Goal: Information Seeking & Learning: Learn about a topic

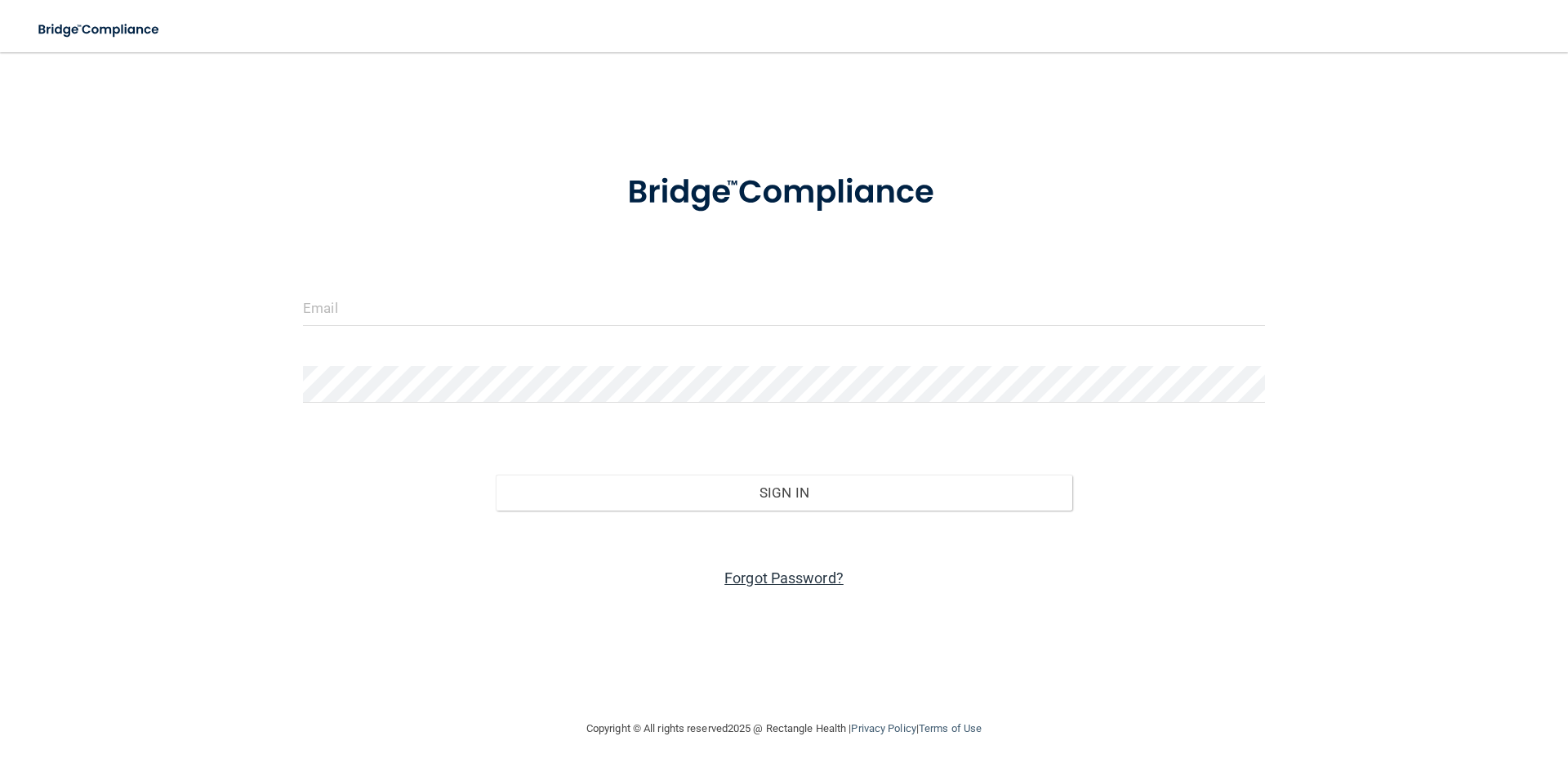
click at [776, 577] on link "Forgot Password?" at bounding box center [784, 577] width 119 height 17
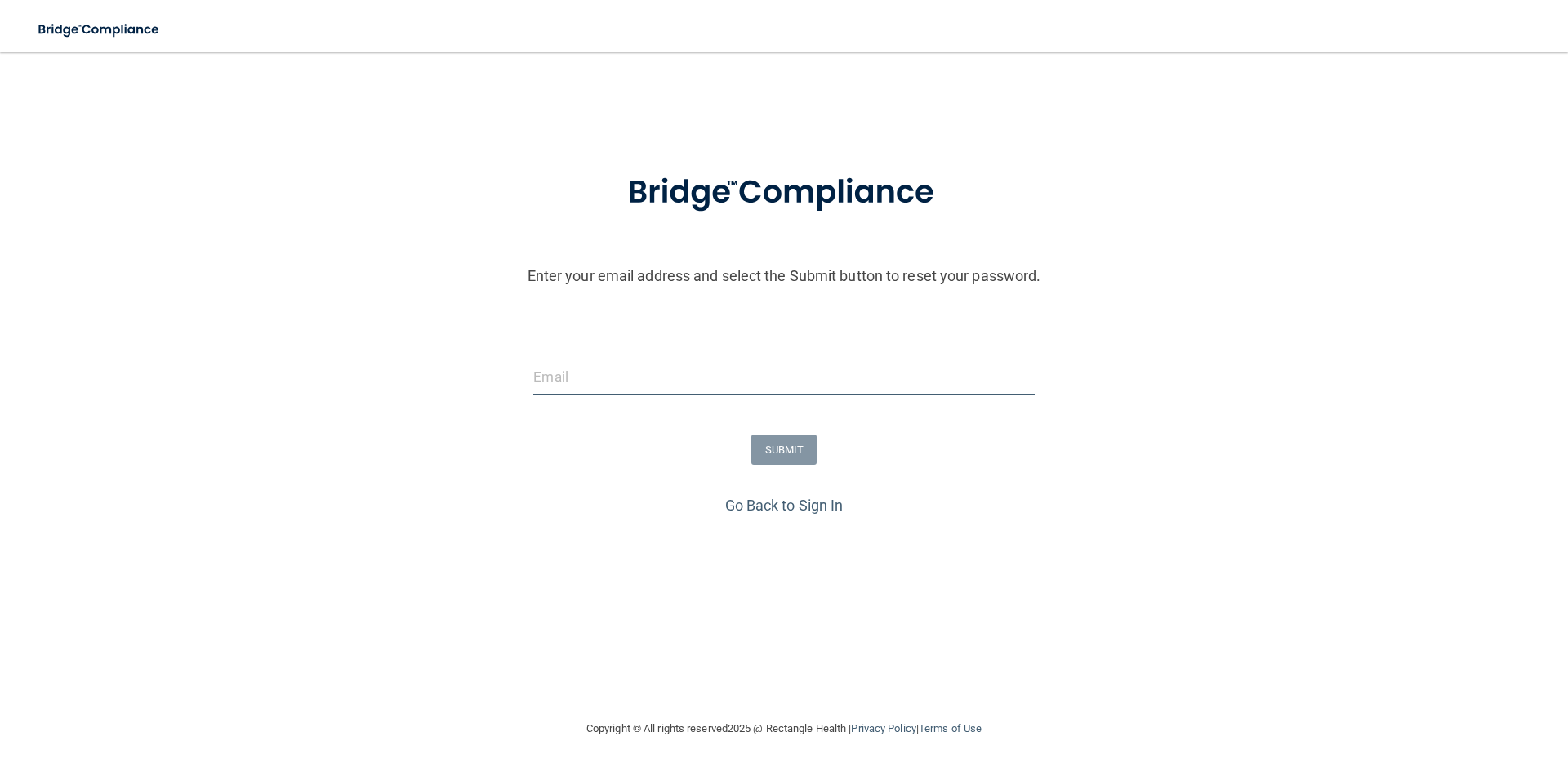
click at [655, 359] on input "email" at bounding box center [784, 377] width 501 height 37
type input "[EMAIL_ADDRESS][DOMAIN_NAME]"
click at [788, 451] on button "SUBMIT" at bounding box center [784, 449] width 66 height 30
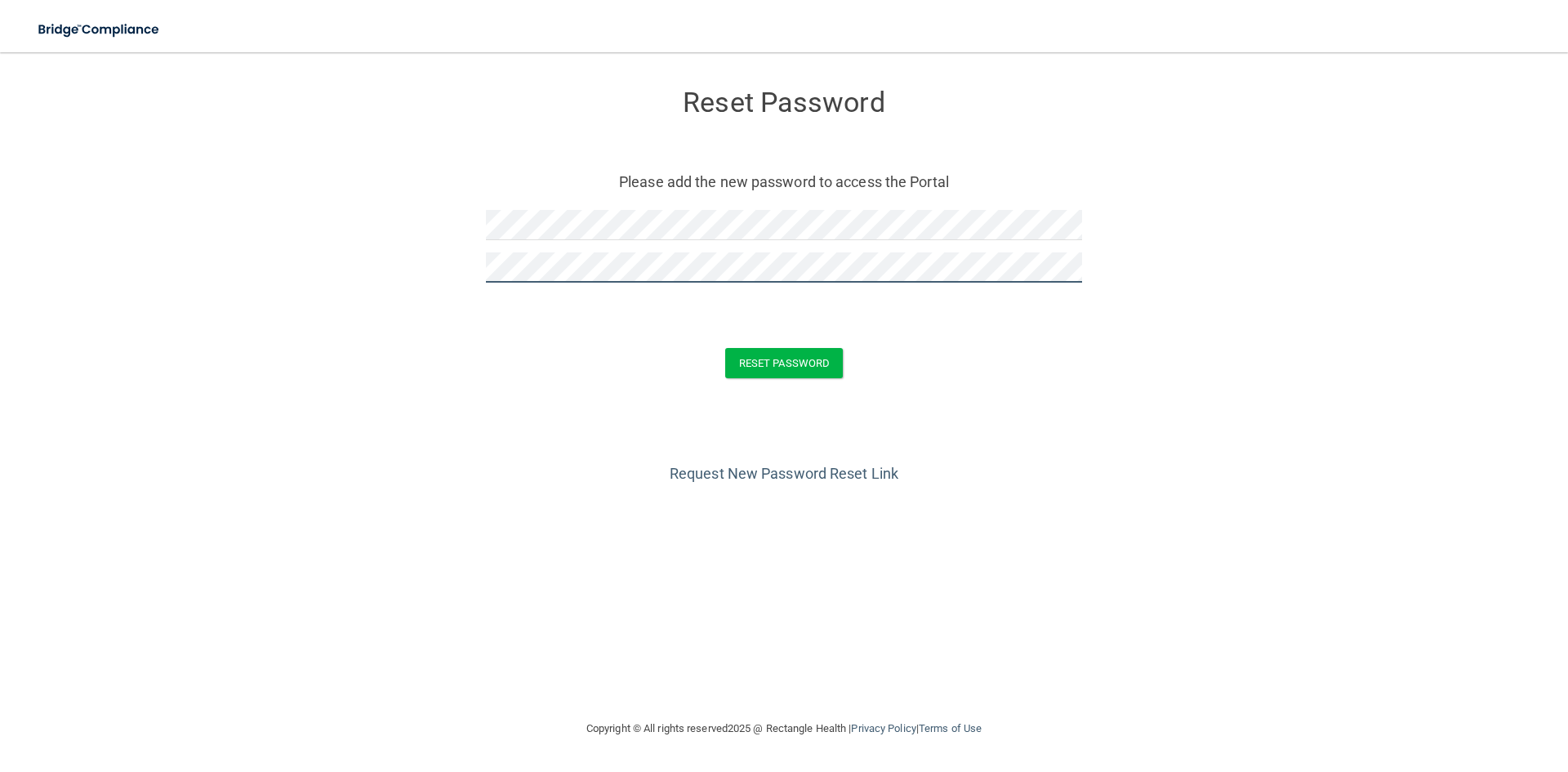
click at [726, 349] on button "Reset Password" at bounding box center [784, 364] width 118 height 30
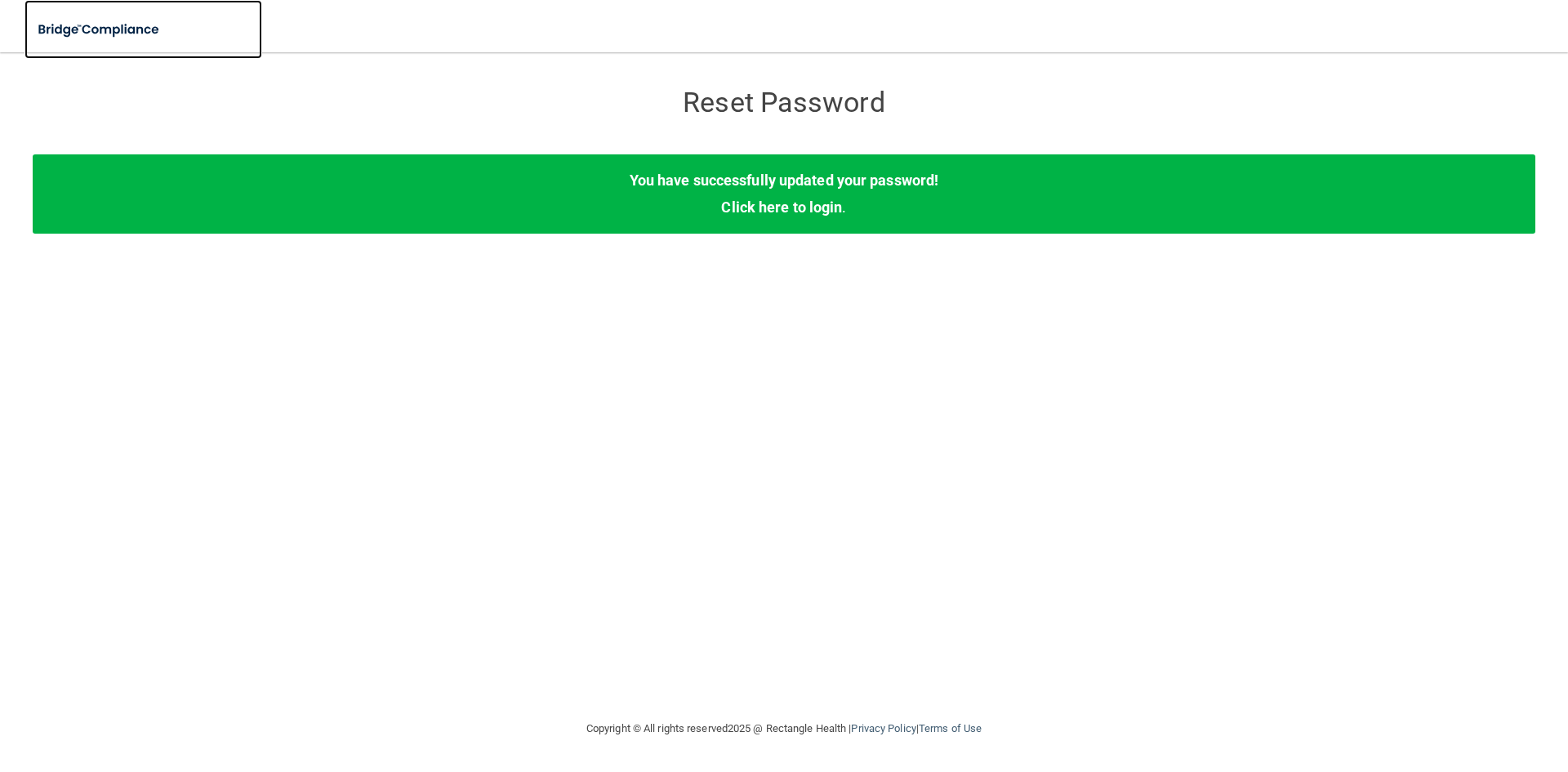
click at [92, 25] on img at bounding box center [100, 30] width 151 height 34
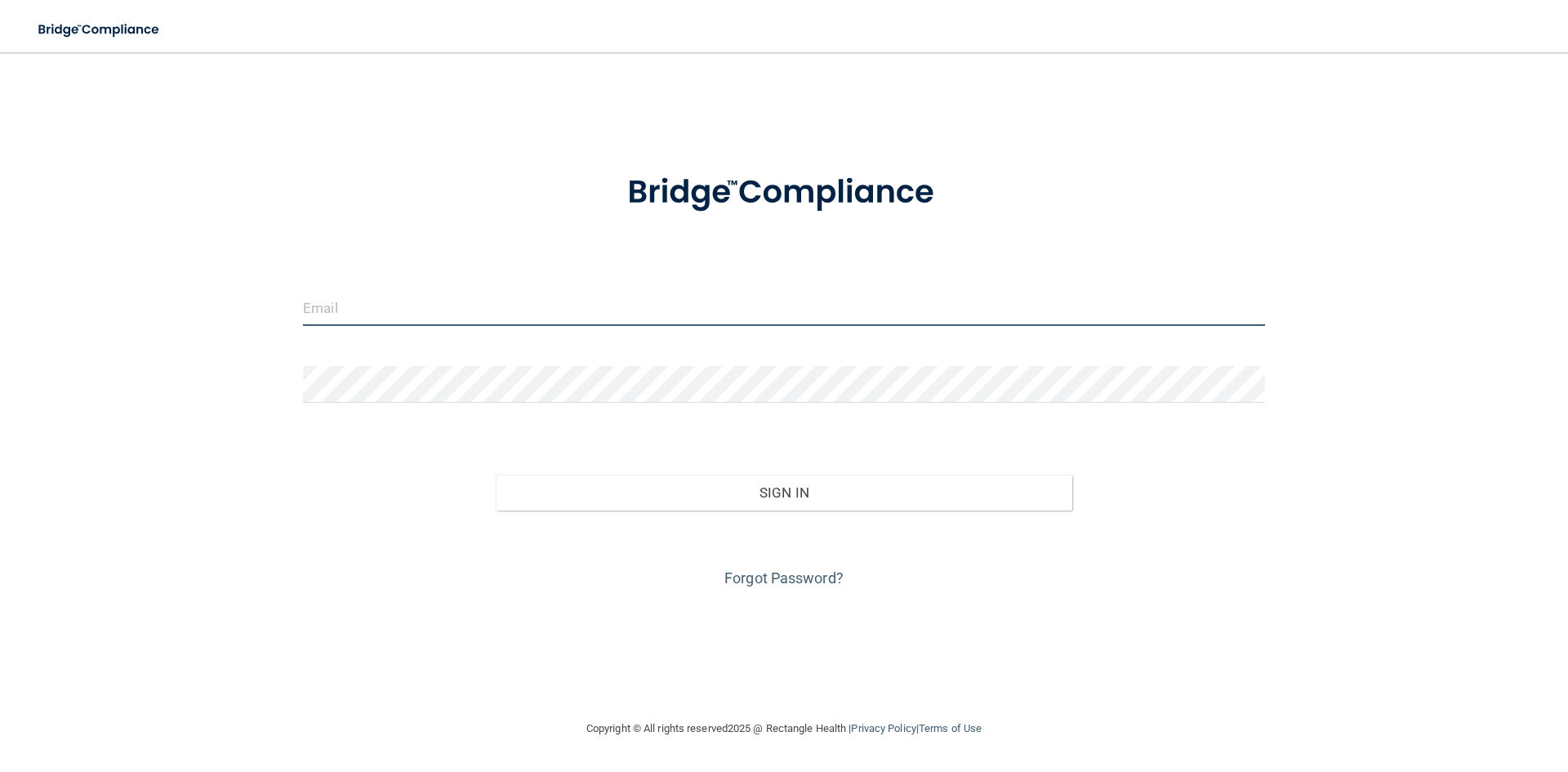
click at [390, 303] on input "email" at bounding box center [784, 308] width 962 height 37
type input "[EMAIL_ADDRESS][DOMAIN_NAME]"
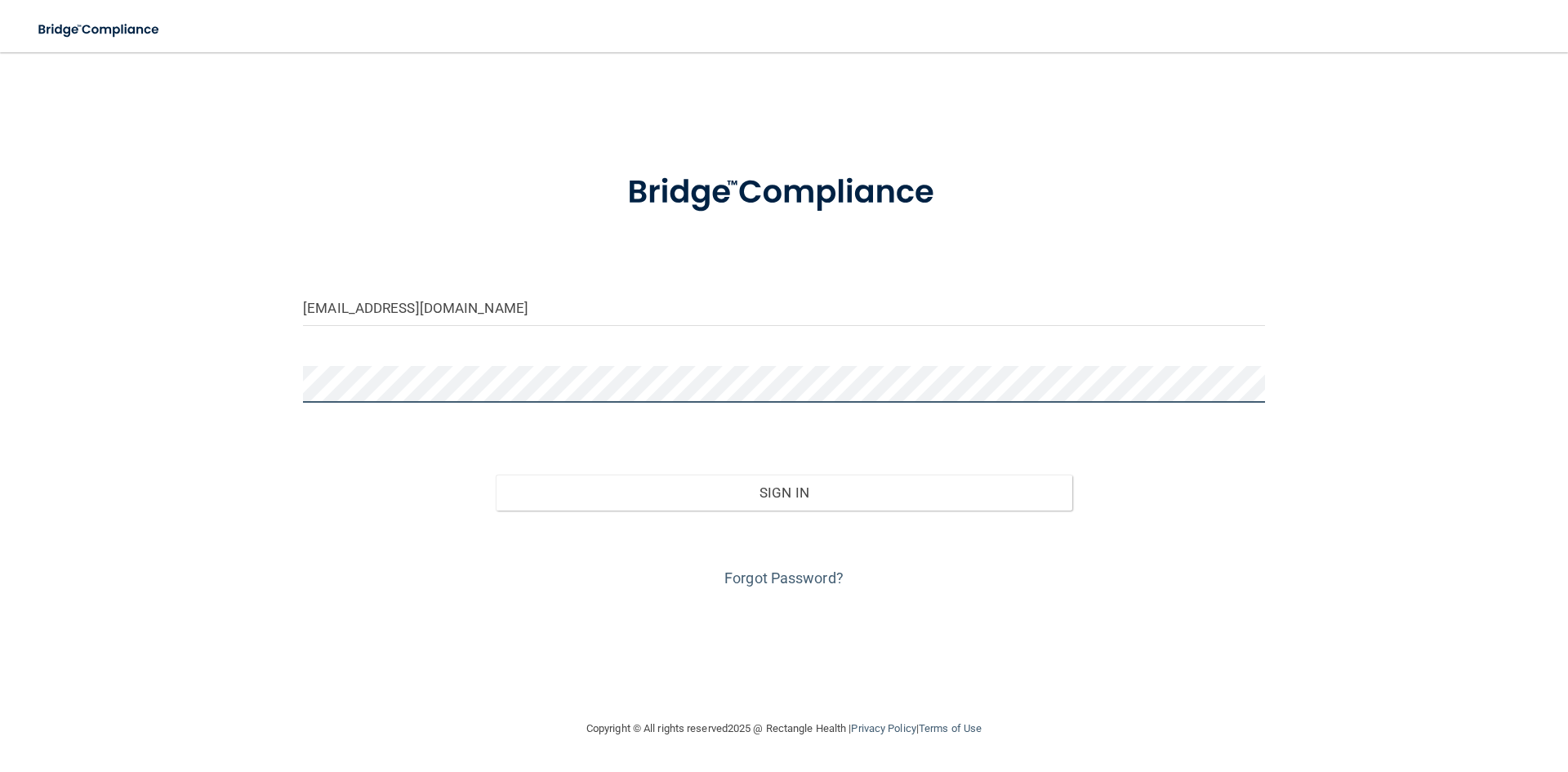
click at [496, 474] on button "Sign In" at bounding box center [784, 492] width 578 height 36
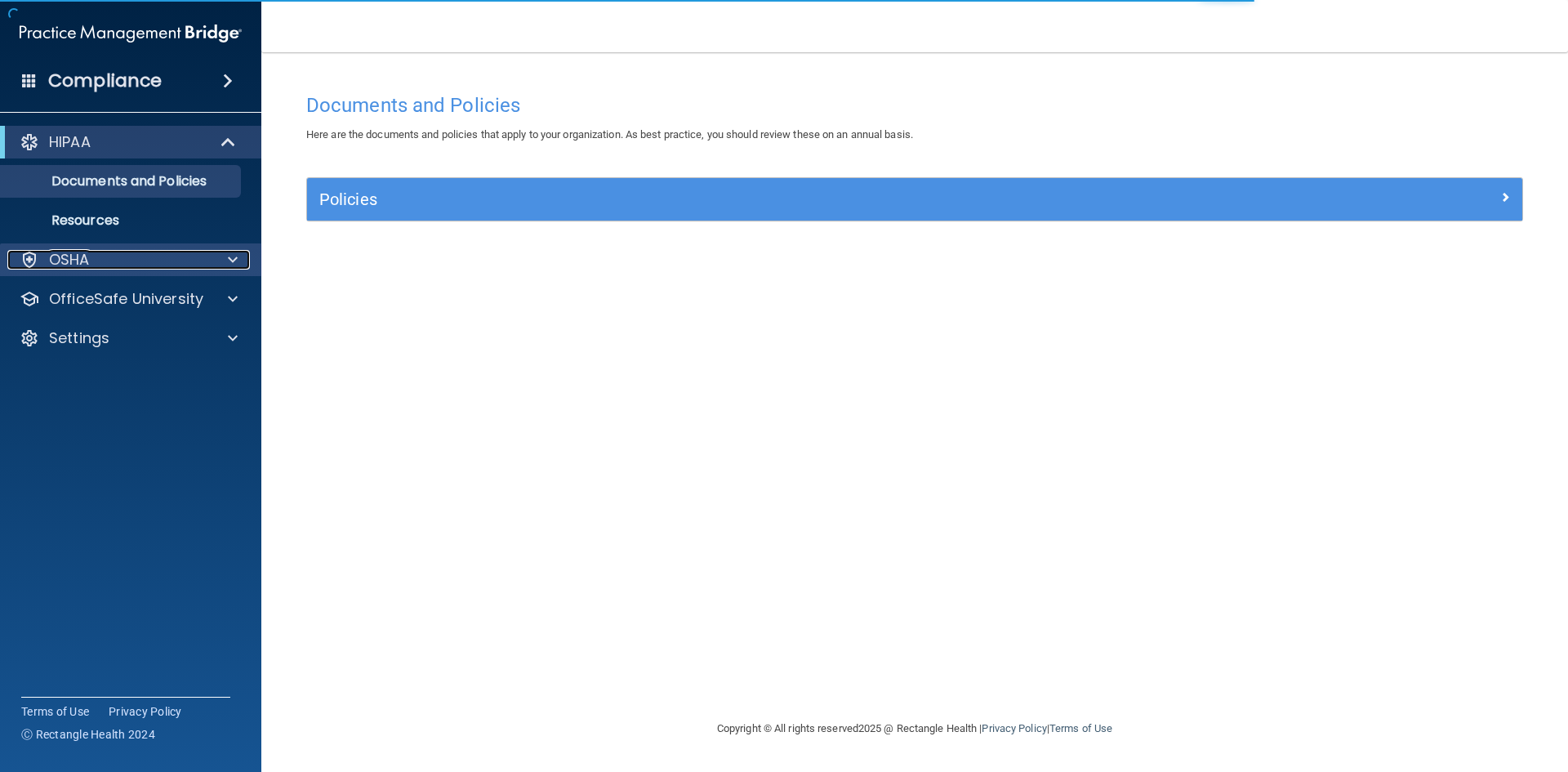
click at [191, 257] on div "OSHA" at bounding box center [108, 260] width 203 height 20
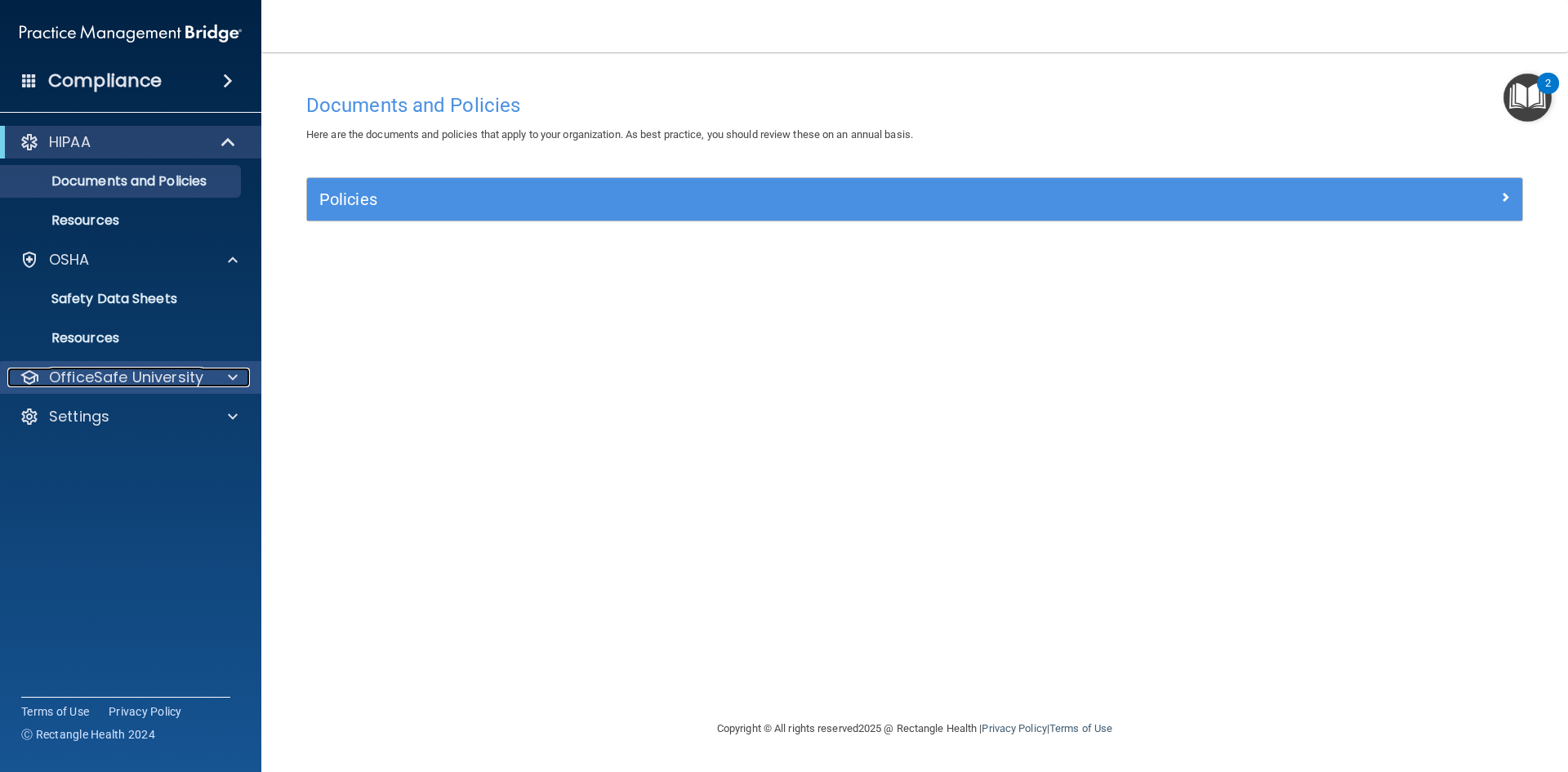
click at [187, 376] on p "OfficeSafe University" at bounding box center [126, 378] width 155 height 20
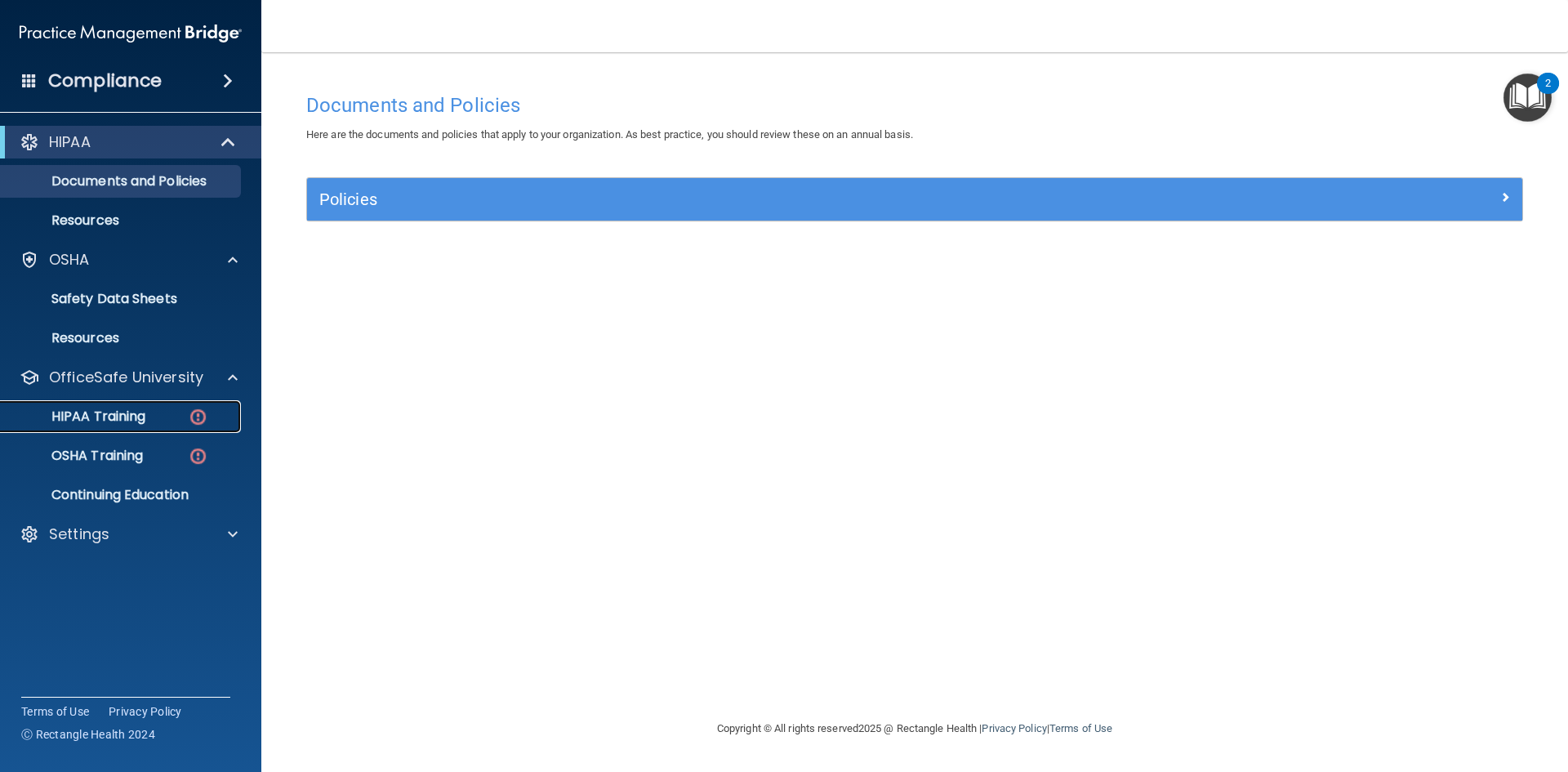
click at [161, 420] on div "HIPAA Training" at bounding box center [122, 416] width 223 height 16
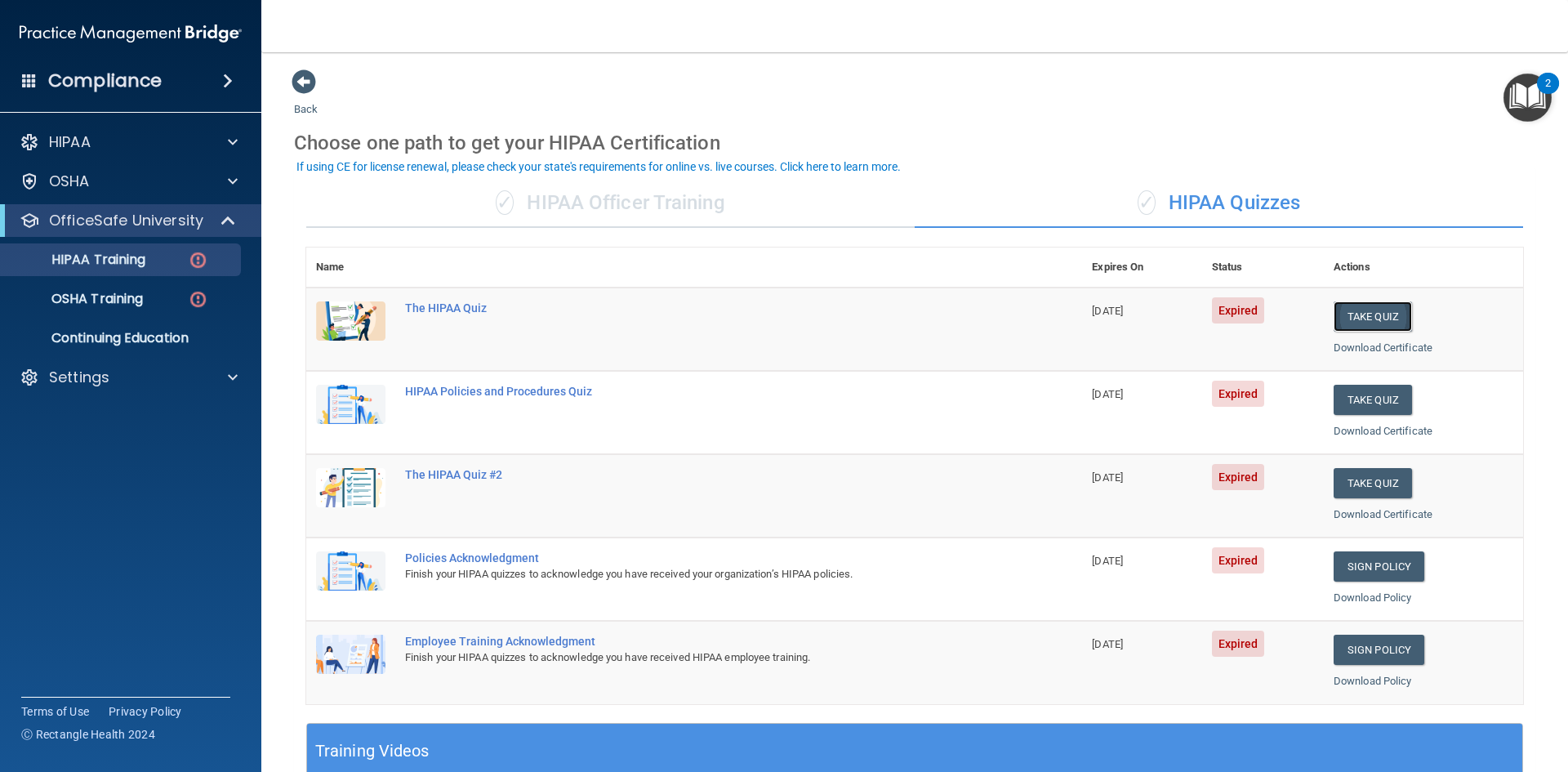
click at [1361, 315] on button "Take Quiz" at bounding box center [1372, 317] width 79 height 30
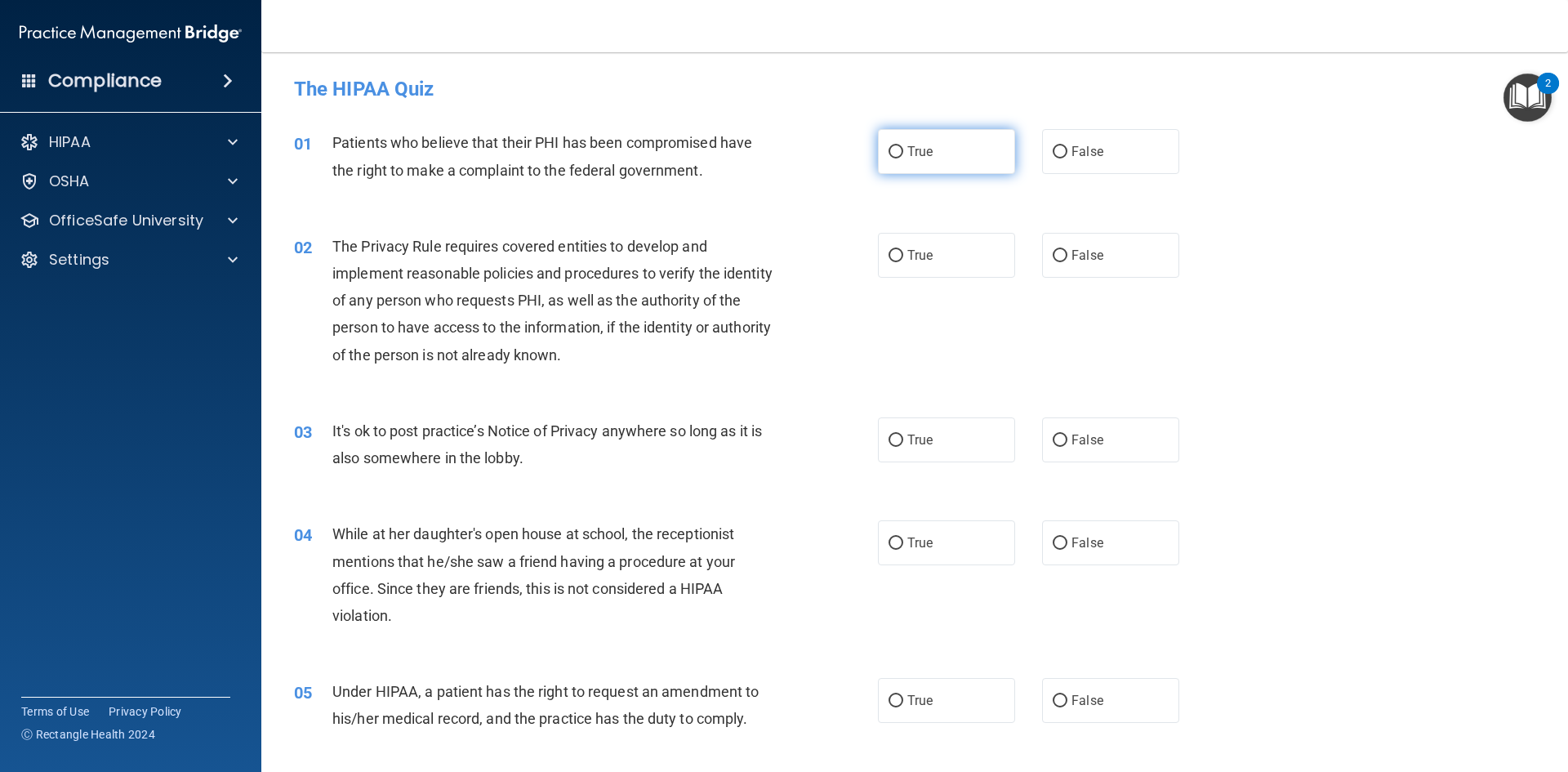
click at [897, 151] on input "True" at bounding box center [895, 152] width 15 height 12
radio input "true"
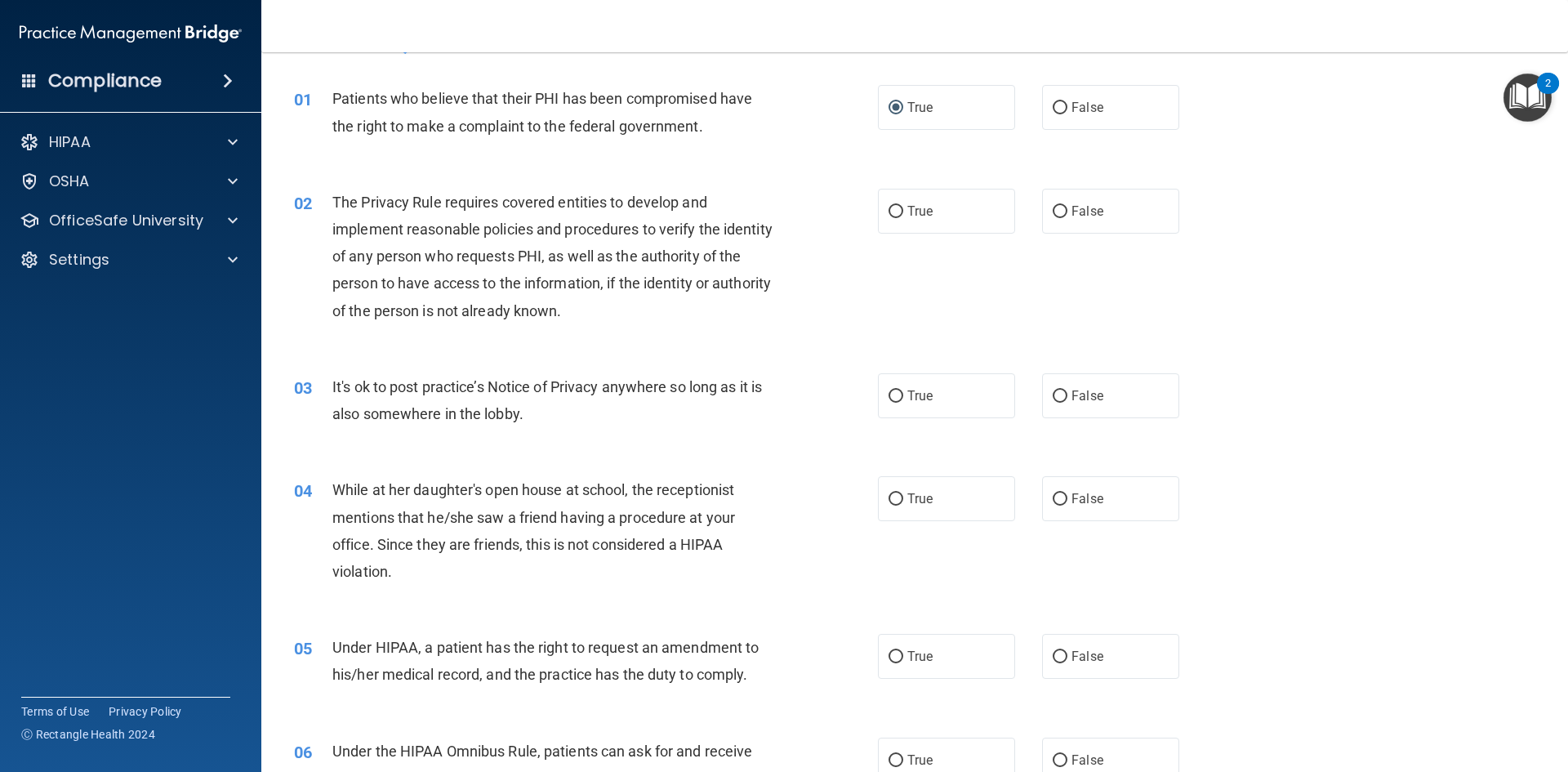
scroll to position [82, 0]
